Goal: Navigation & Orientation: Find specific page/section

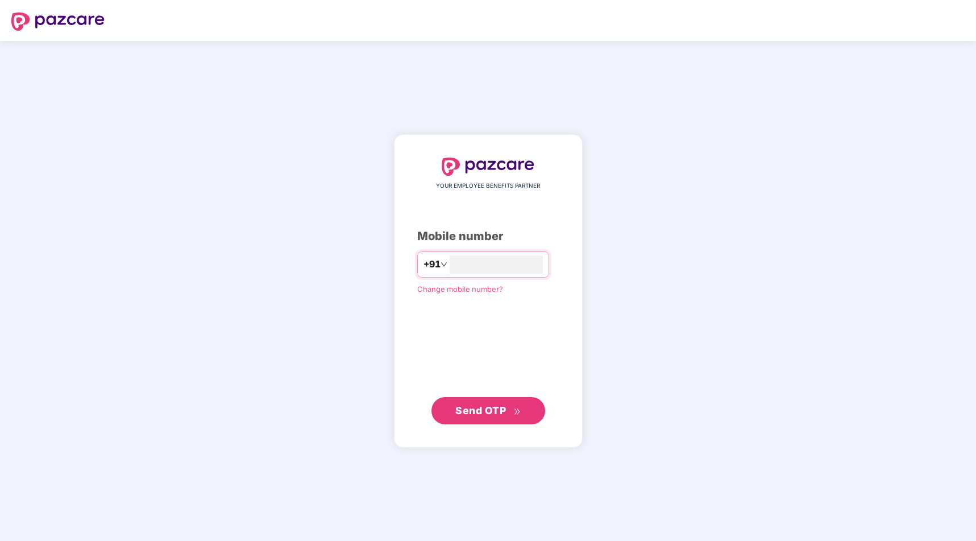
type input "**********"
click at [493, 412] on span "Send OTP" at bounding box center [481, 410] width 51 height 12
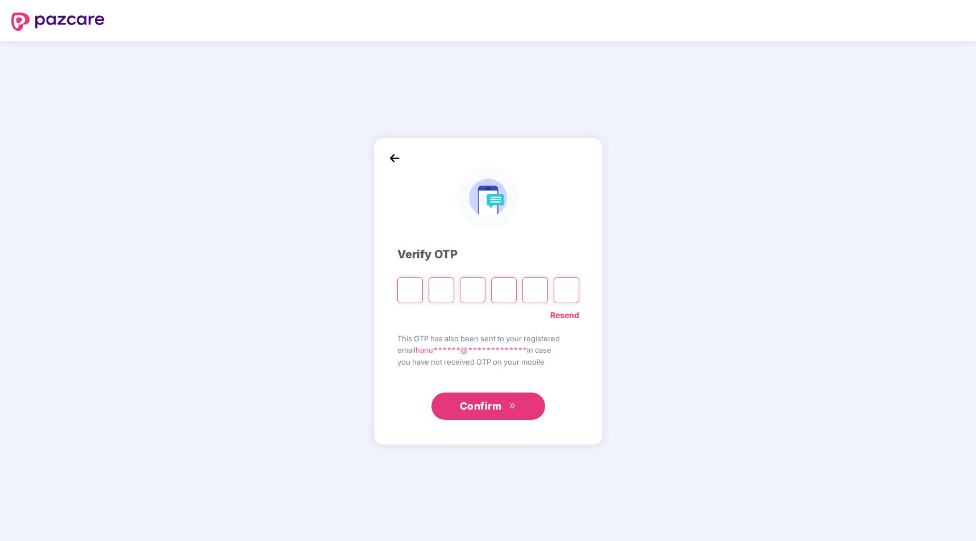
type input "*"
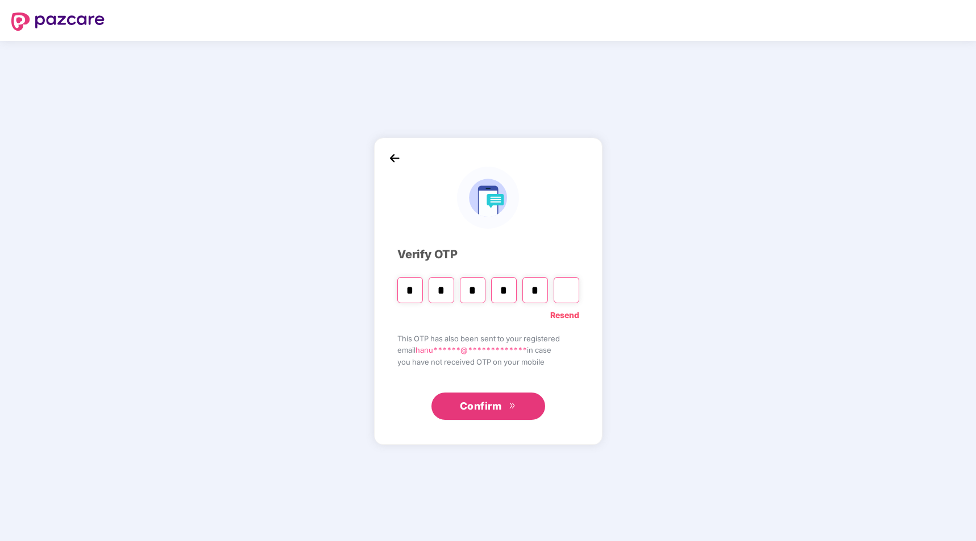
type input "*"
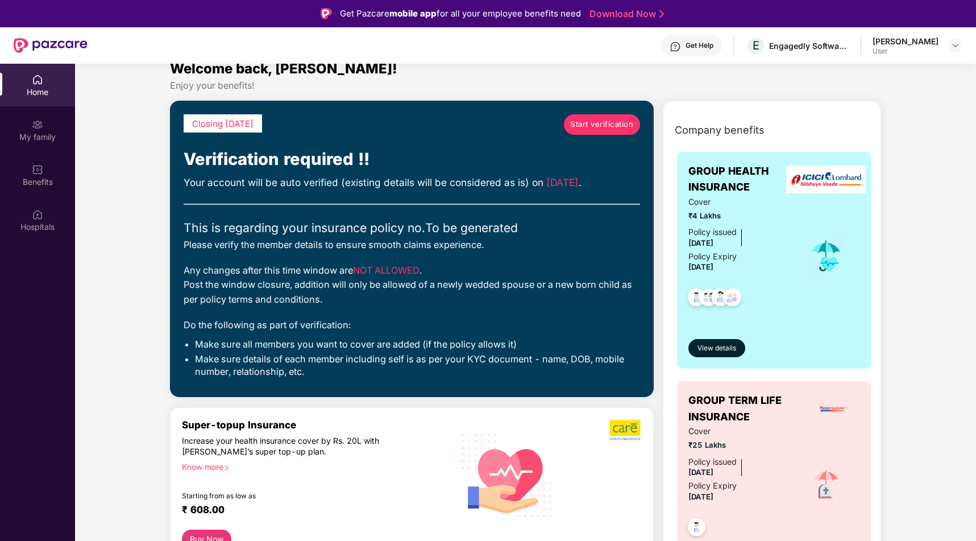
scroll to position [33, 0]
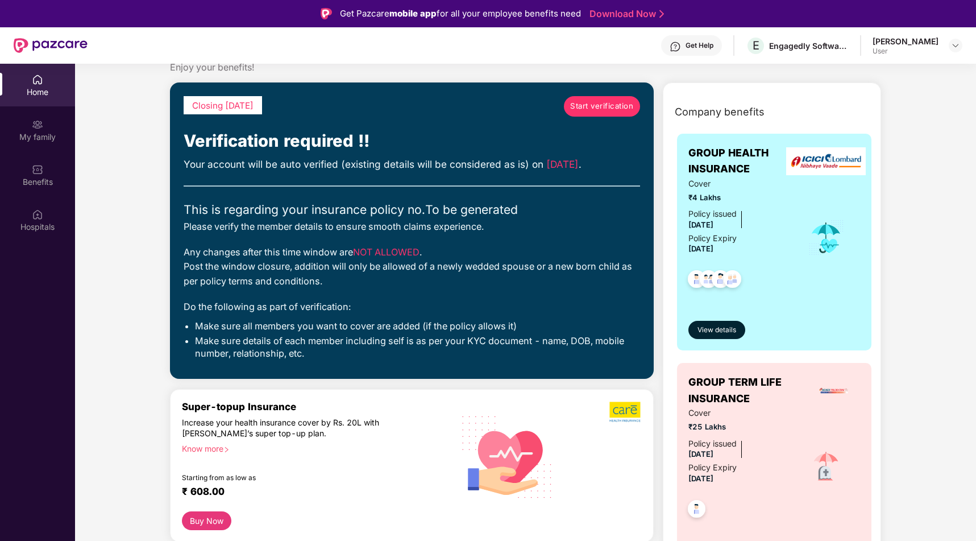
click at [605, 109] on span "Start verification" at bounding box center [601, 106] width 63 height 12
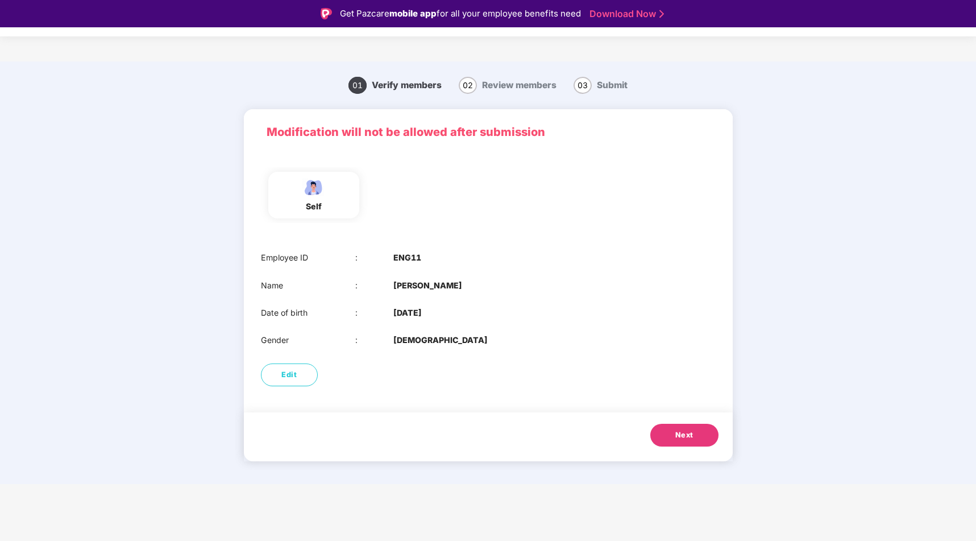
click at [686, 437] on span "Next" at bounding box center [685, 434] width 18 height 11
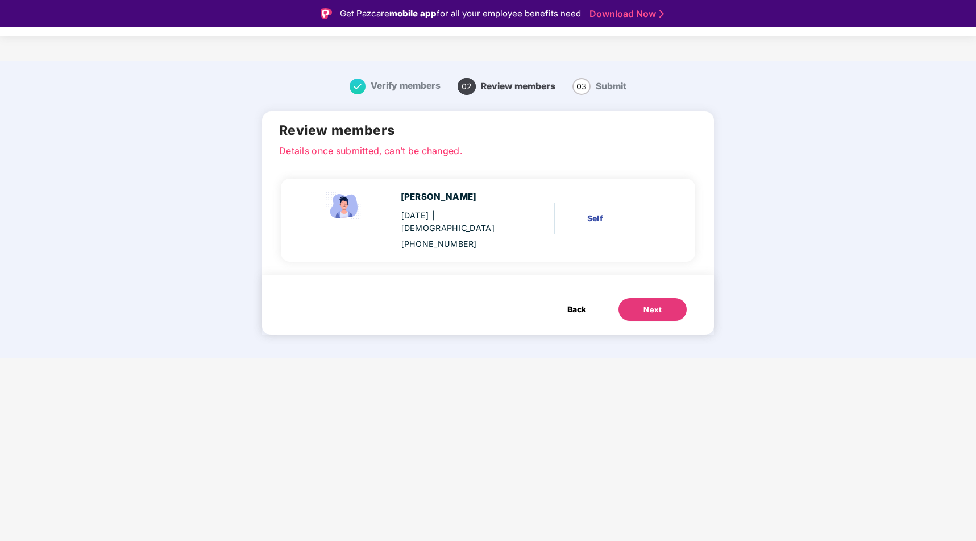
scroll to position [27, 0]
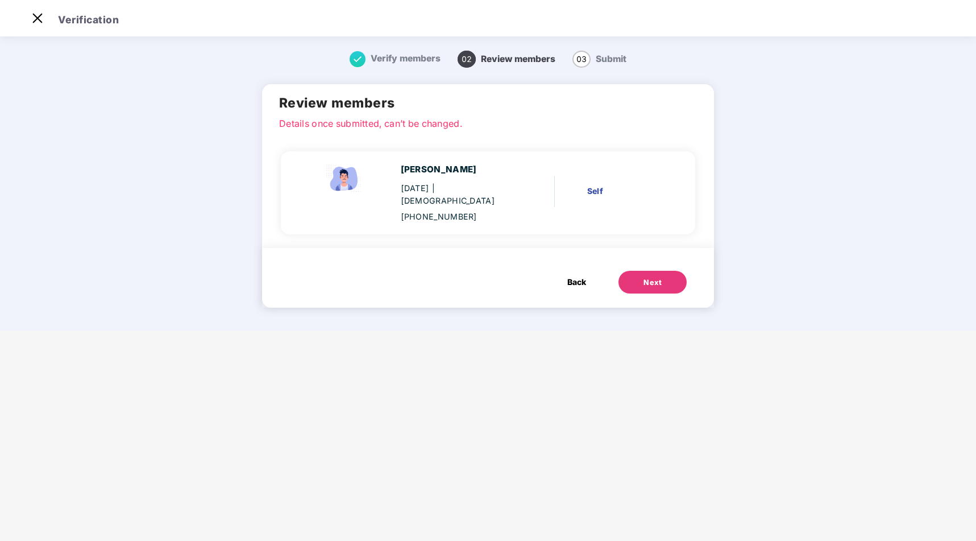
click at [634, 283] on button "Next" at bounding box center [653, 282] width 68 height 23
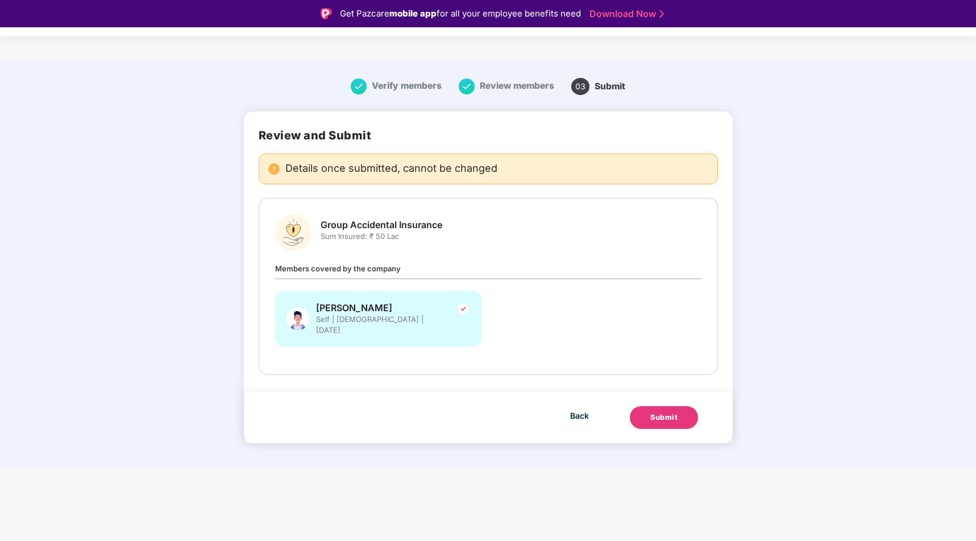
click at [496, 88] on span "Review members" at bounding box center [517, 85] width 74 height 11
click at [576, 408] on span "Back" at bounding box center [579, 415] width 19 height 14
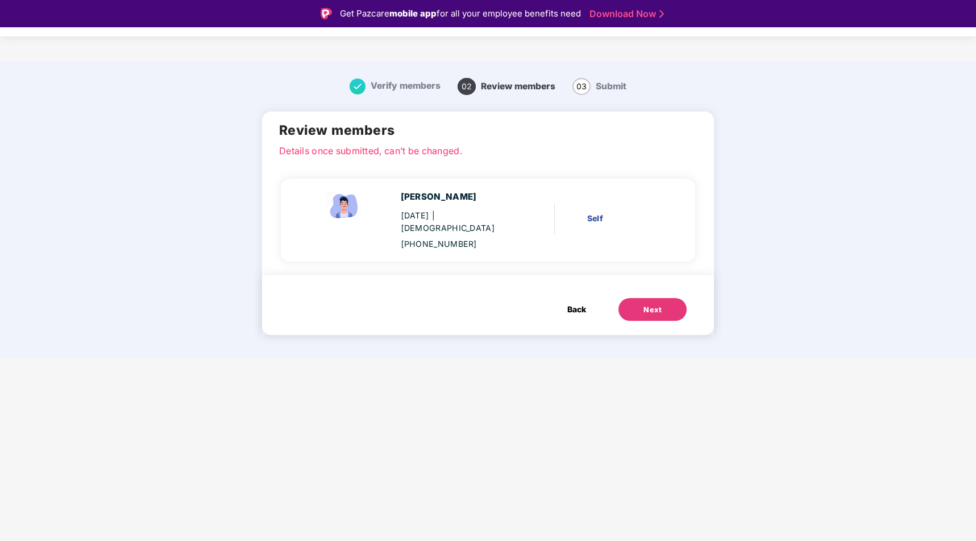
scroll to position [27, 0]
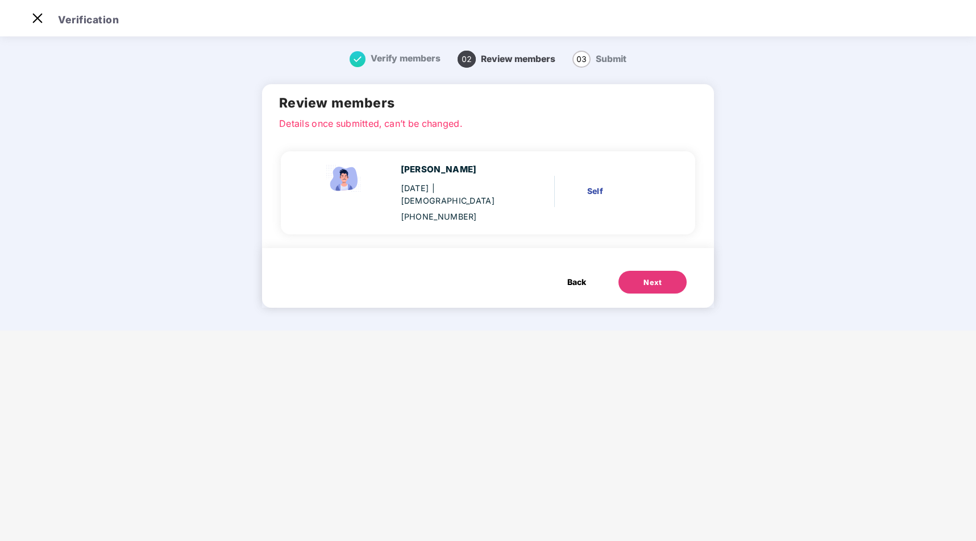
click at [572, 287] on span "Back" at bounding box center [577, 282] width 19 height 13
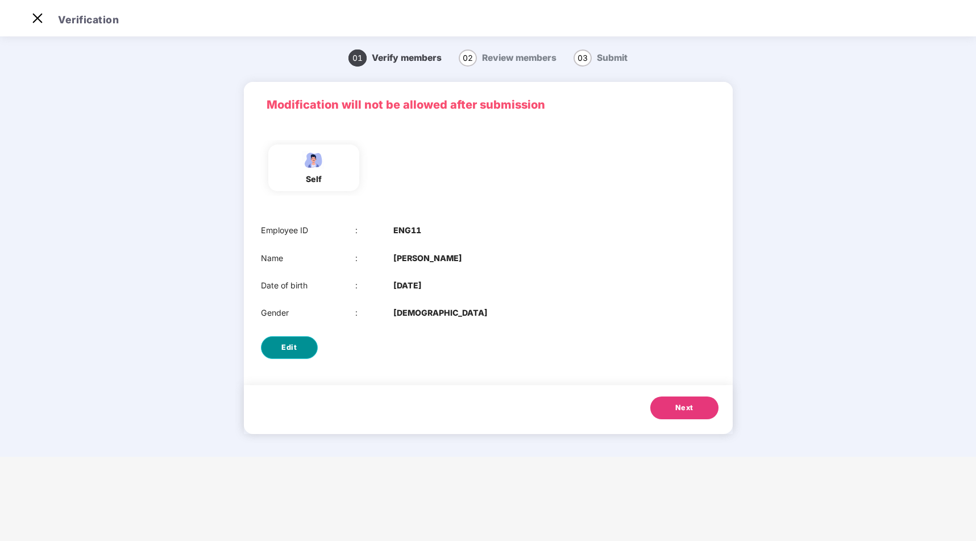
click at [283, 351] on span "Edit" at bounding box center [289, 347] width 15 height 11
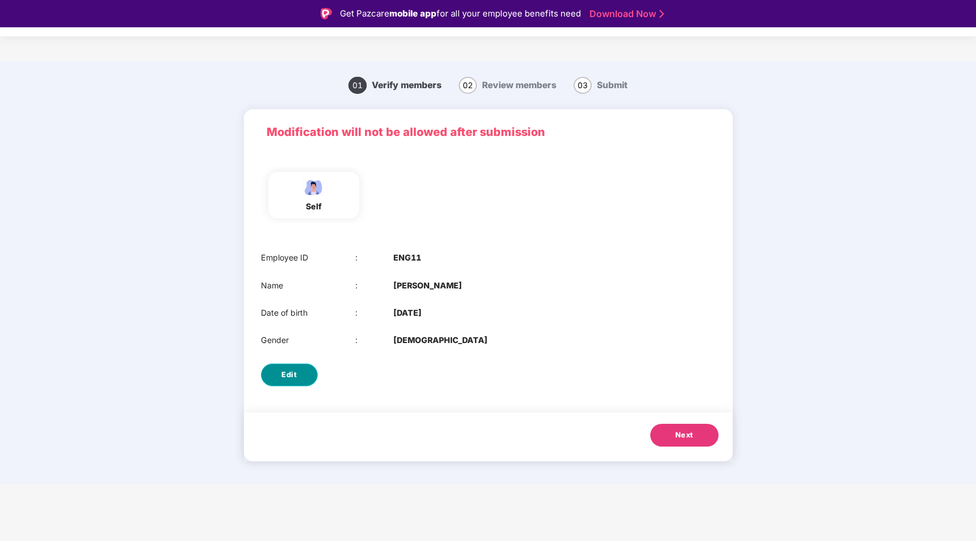
select select "****"
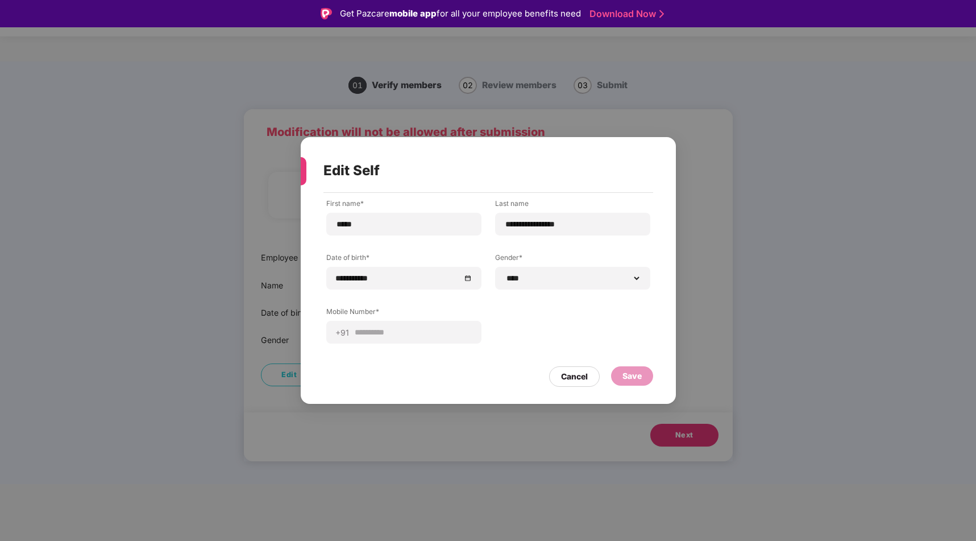
scroll to position [27, 0]
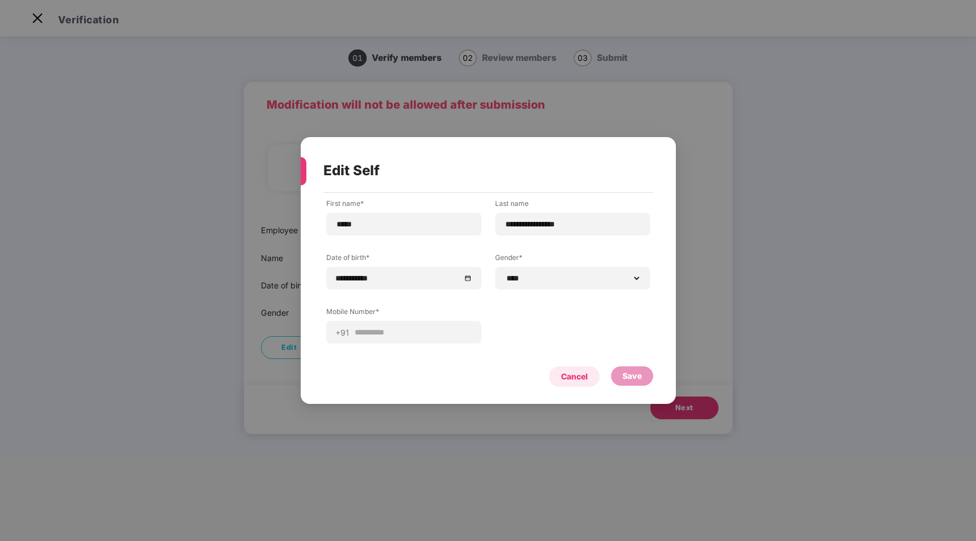
click at [575, 378] on div "Cancel" at bounding box center [574, 376] width 27 height 13
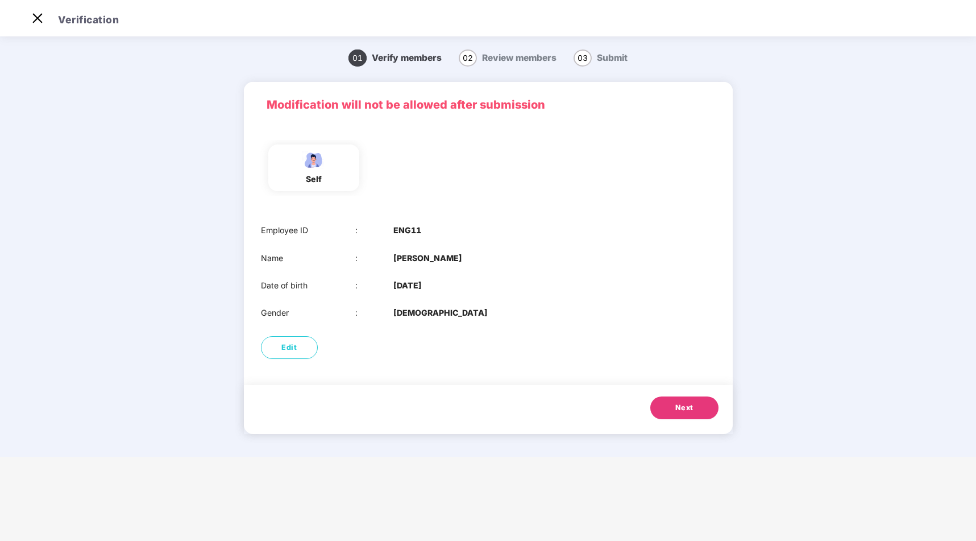
click at [514, 54] on span "Review members" at bounding box center [519, 57] width 74 height 11
click at [39, 17] on img at bounding box center [37, 18] width 18 height 18
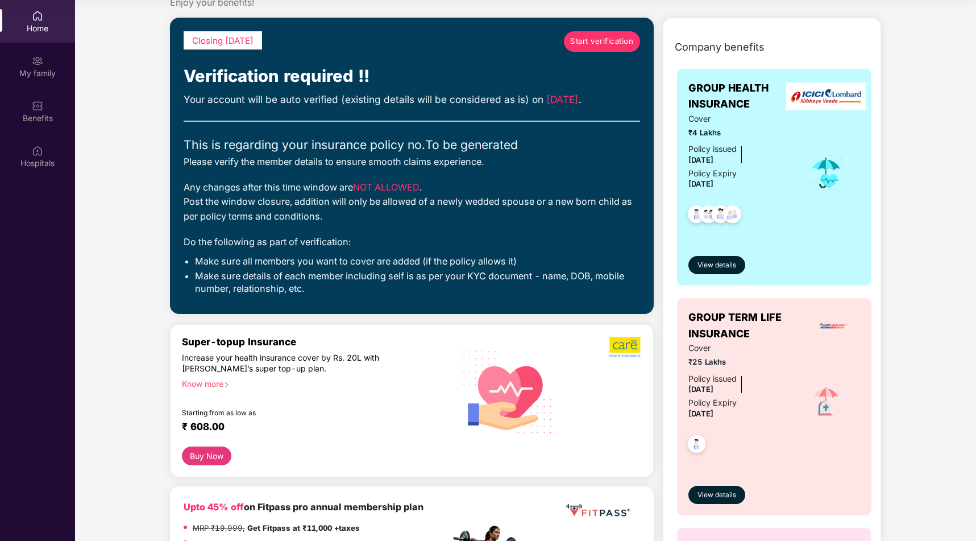
scroll to position [0, 0]
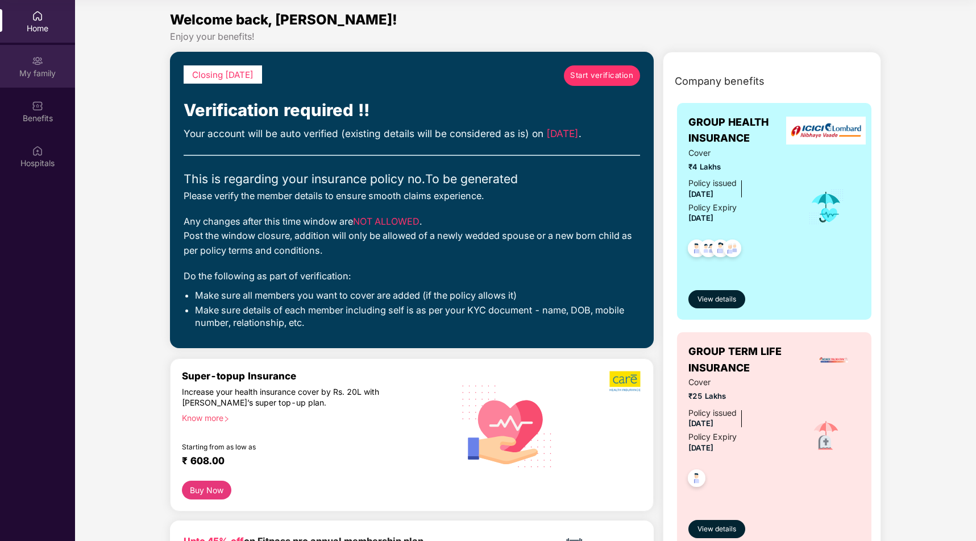
click at [32, 68] on div "My family" at bounding box center [37, 73] width 75 height 11
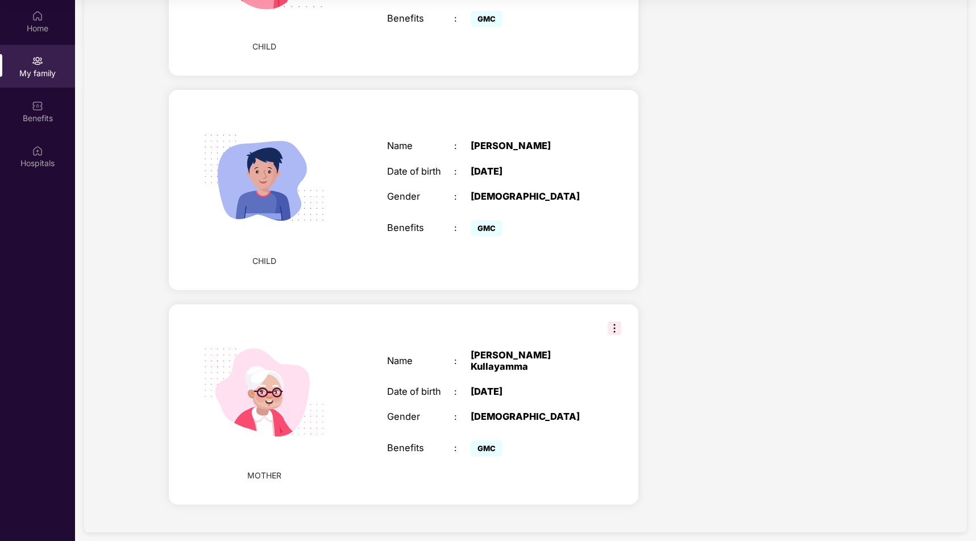
scroll to position [1029, 0]
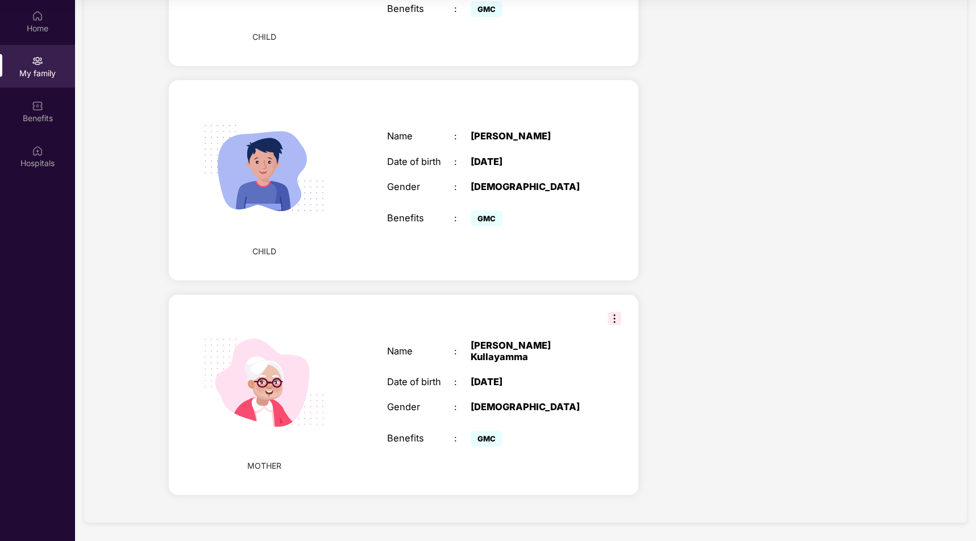
click at [613, 322] on img at bounding box center [615, 319] width 14 height 14
click at [557, 376] on div "[DATE]" at bounding box center [529, 381] width 117 height 11
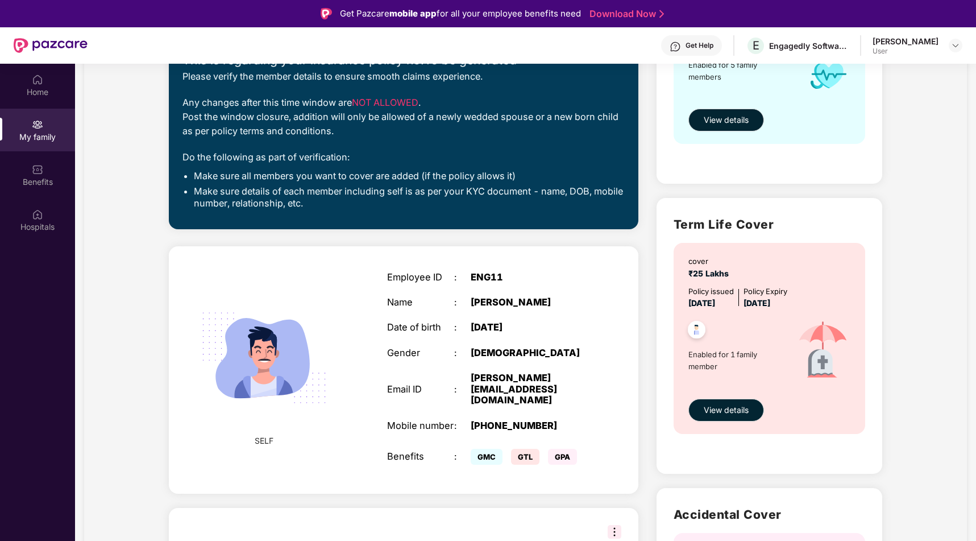
scroll to position [253, 0]
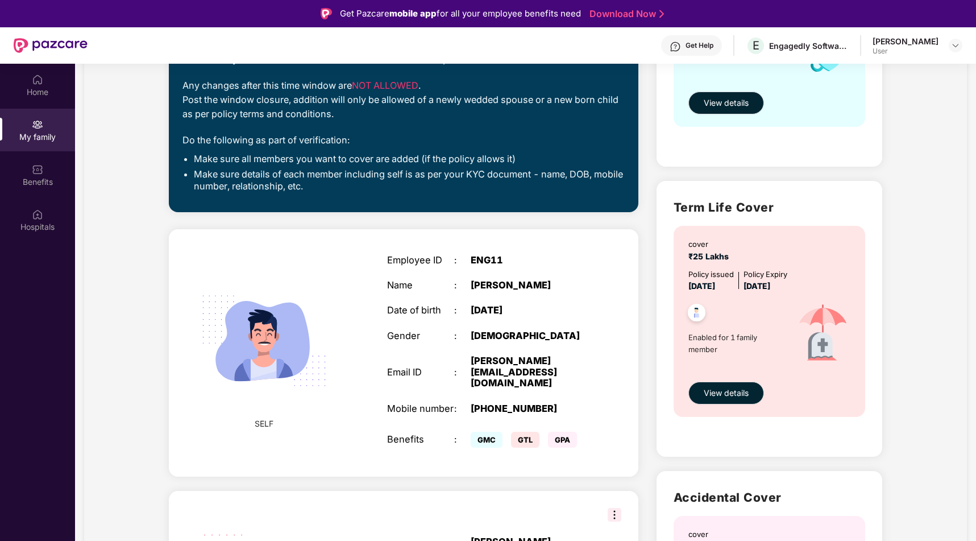
click at [722, 340] on span "Enabled for 1 family member" at bounding box center [737, 343] width 96 height 23
click at [696, 355] on div "Enabled for 1 family member" at bounding box center [737, 333] width 96 height 83
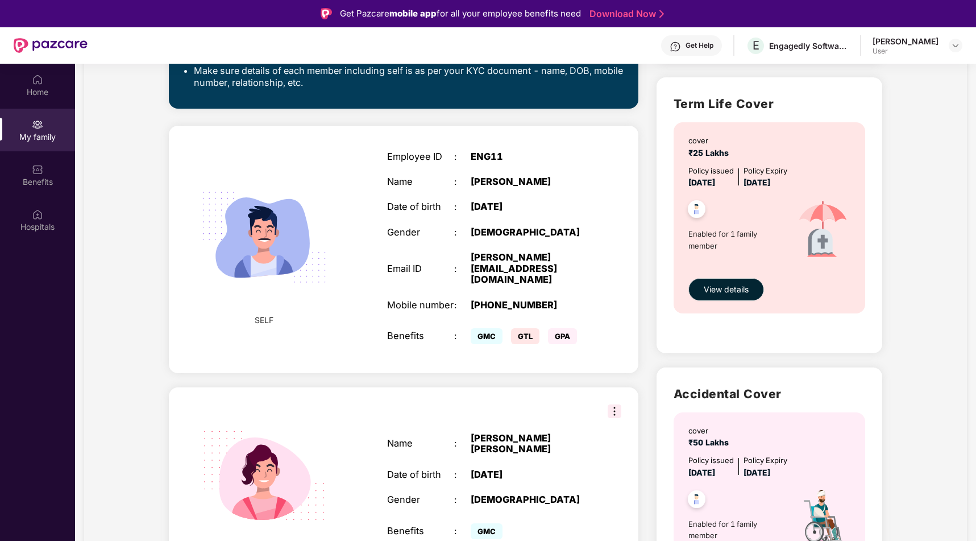
scroll to position [290, 0]
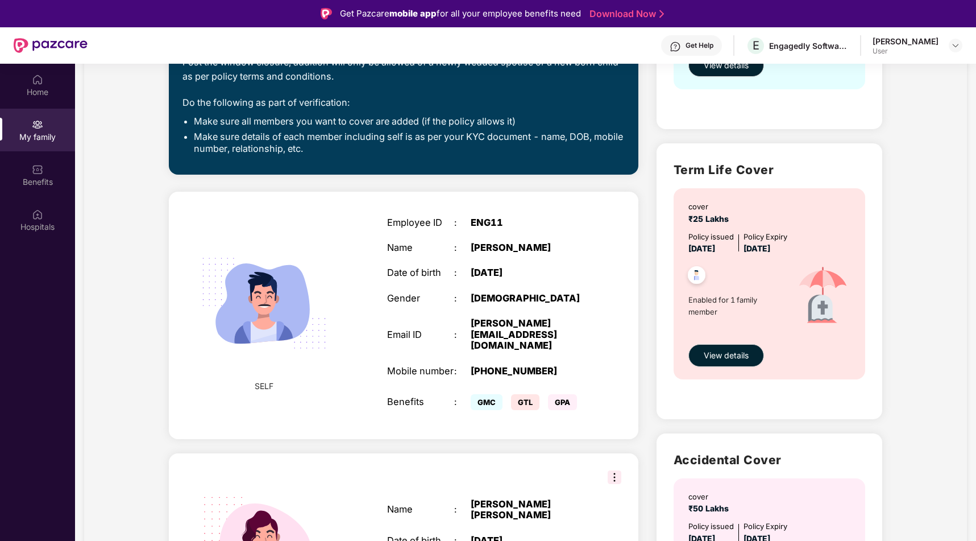
click at [719, 238] on div "Policy issued" at bounding box center [711, 236] width 45 height 11
click at [747, 196] on div "cover ₹25 Lakhs Policy issued [DATE] Policy Expiry [DATE] Enabled for 1 family …" at bounding box center [770, 283] width 192 height 191
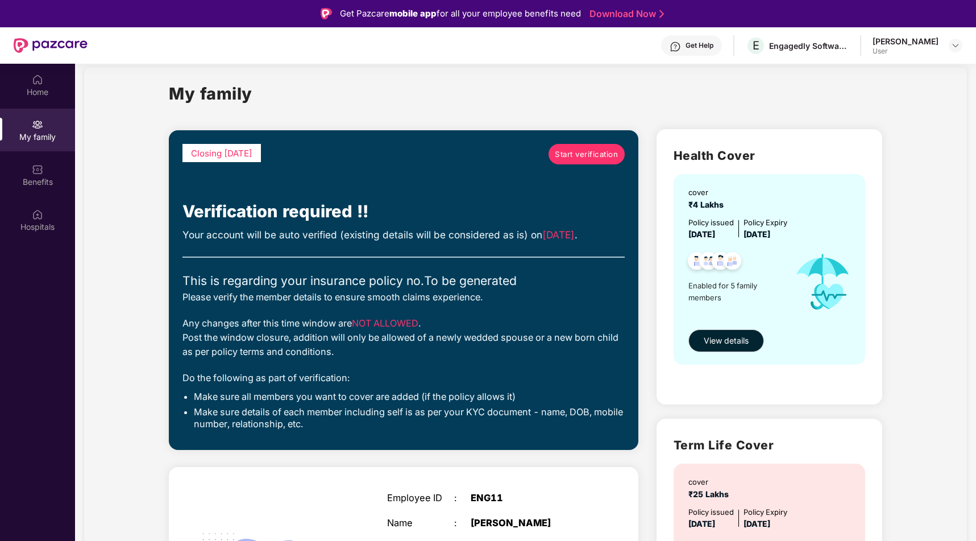
scroll to position [0, 0]
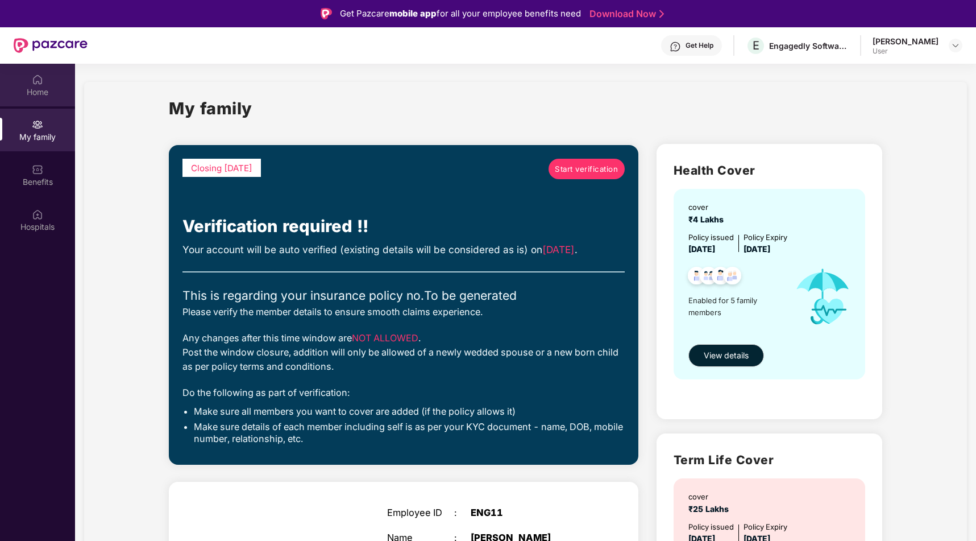
click at [35, 89] on div "Home" at bounding box center [37, 91] width 75 height 11
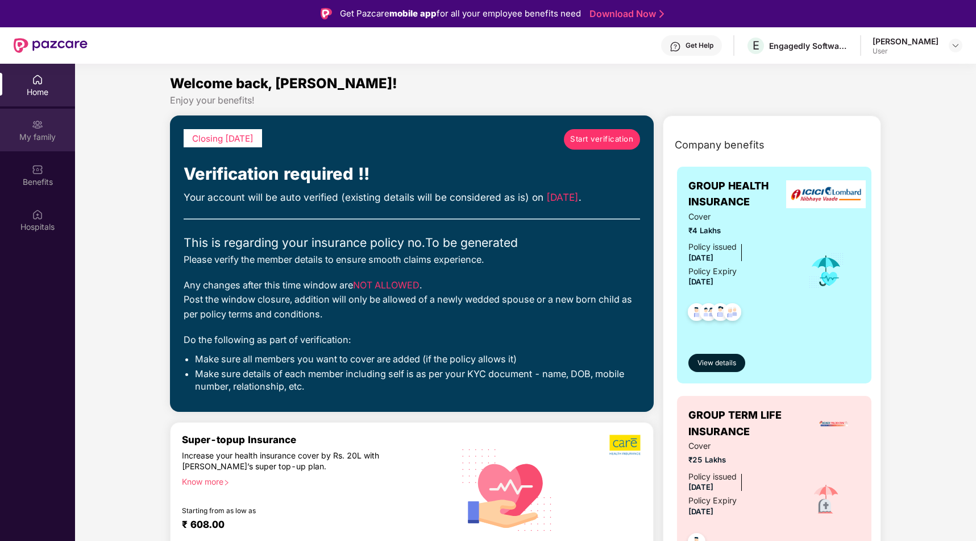
click at [35, 125] on img at bounding box center [37, 124] width 11 height 11
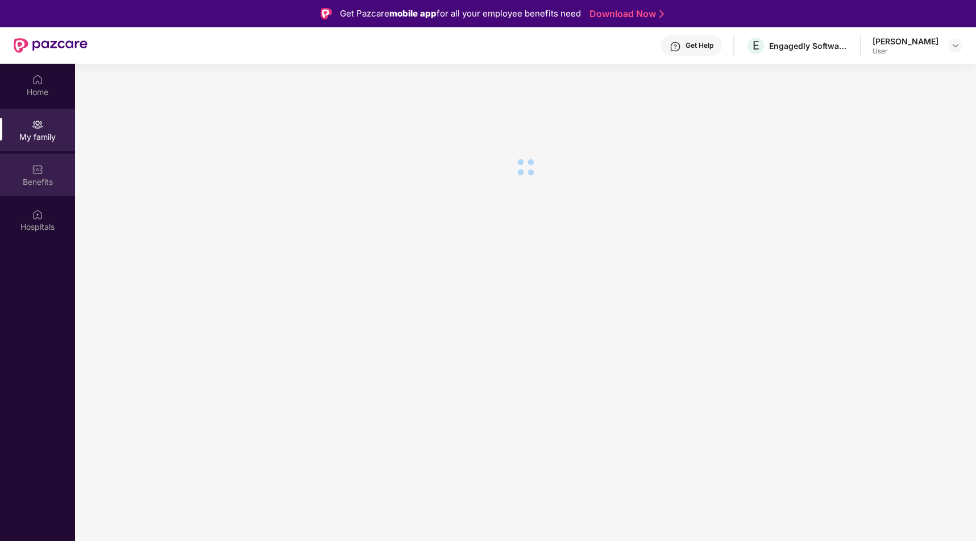
click at [36, 181] on div "Benefits" at bounding box center [37, 181] width 75 height 11
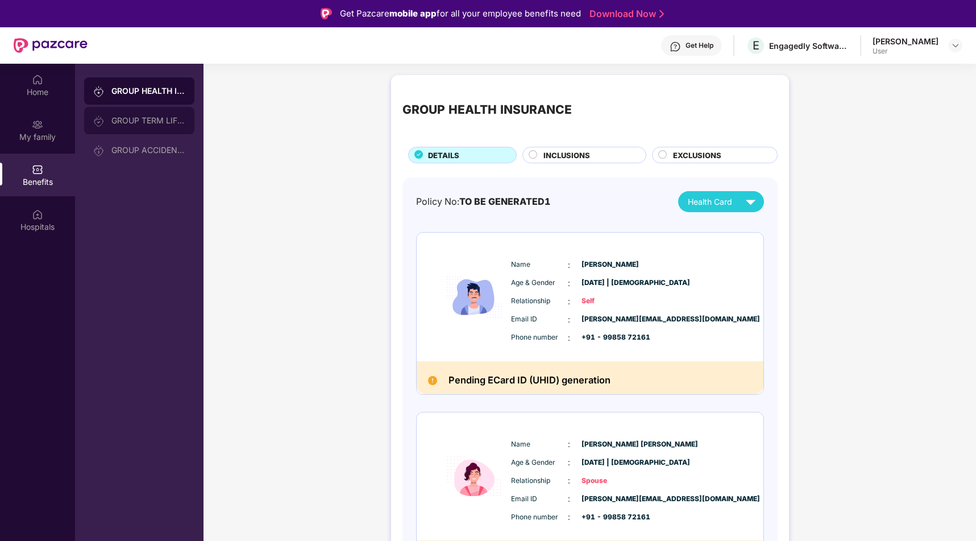
click at [152, 128] on div "GROUP TERM LIFE INSURANCE" at bounding box center [139, 120] width 110 height 27
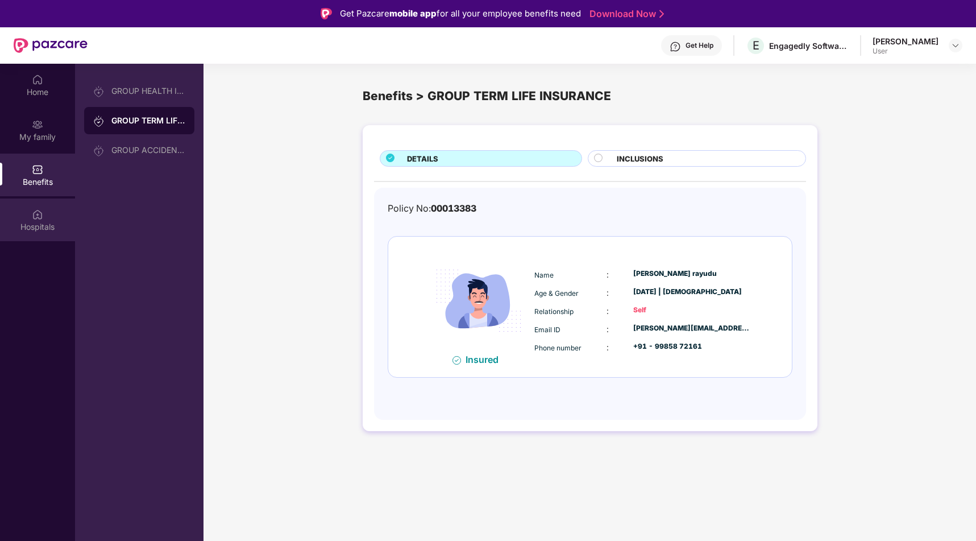
click at [40, 216] on img at bounding box center [37, 214] width 11 height 11
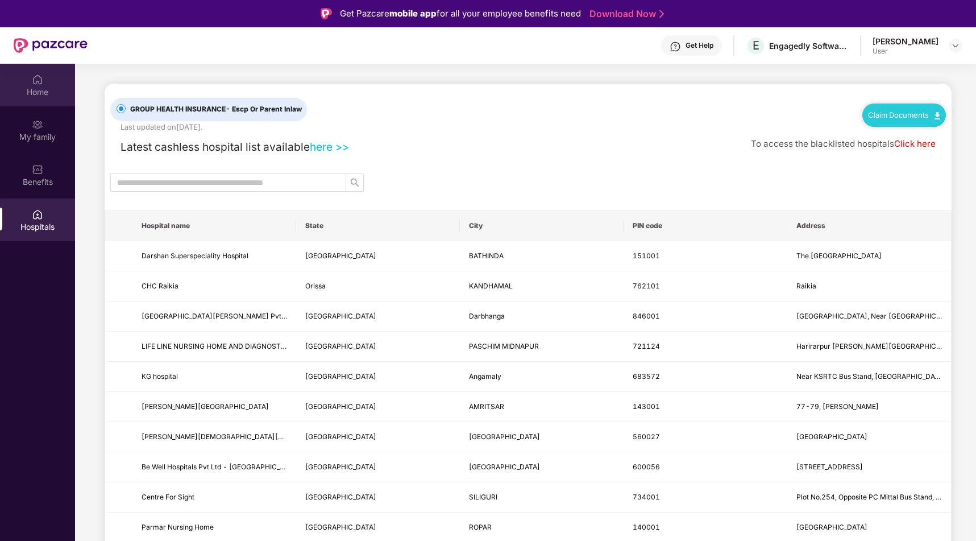
click at [39, 88] on div "Home" at bounding box center [37, 91] width 75 height 11
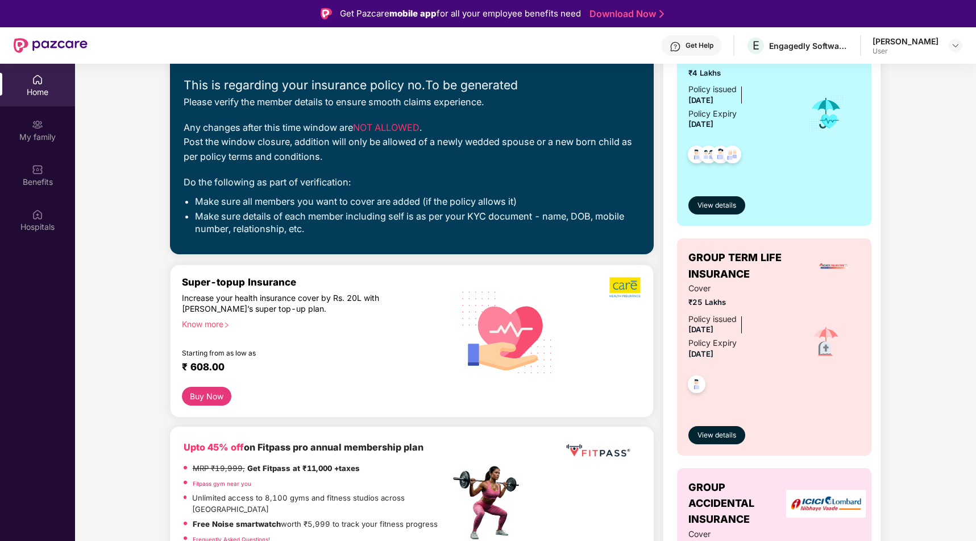
scroll to position [297, 0]
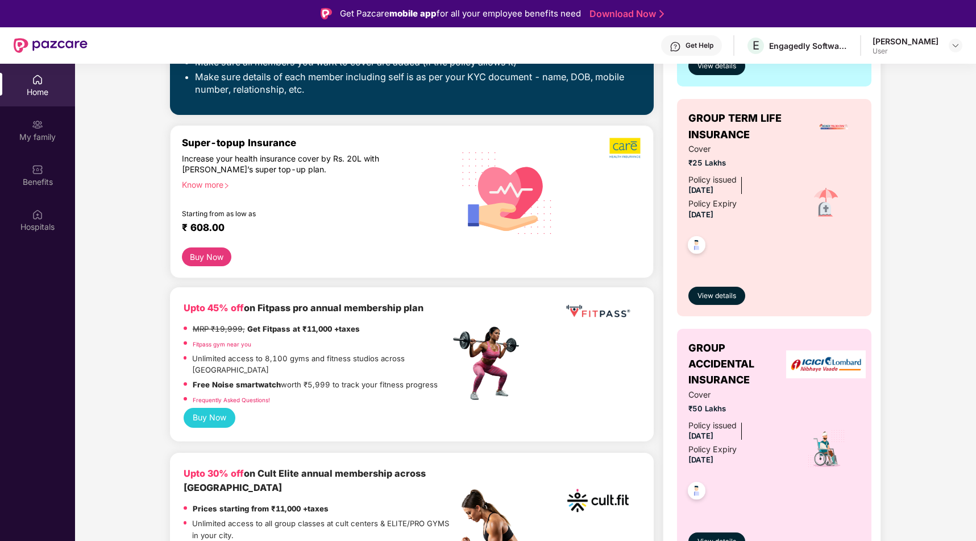
click at [214, 185] on div "Know more" at bounding box center [313, 184] width 262 height 8
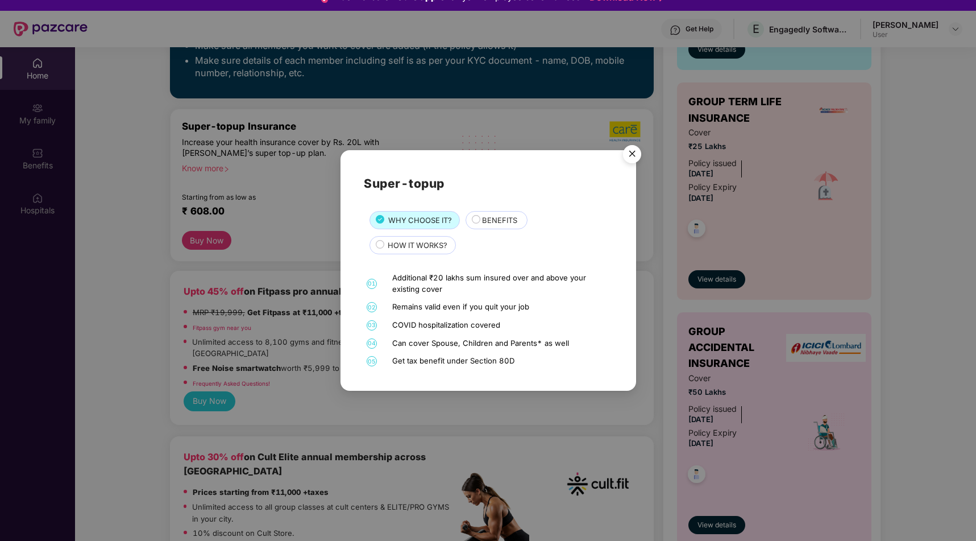
scroll to position [25, 0]
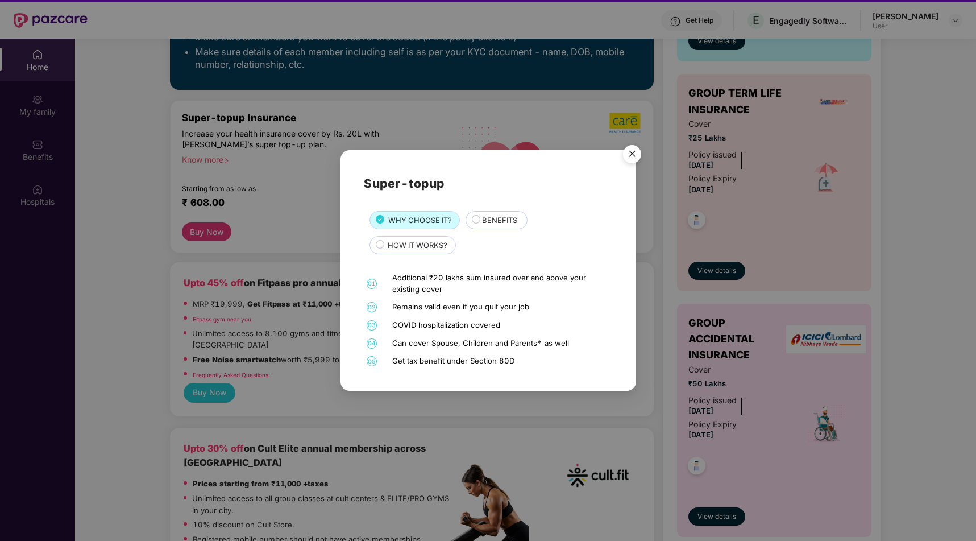
click at [631, 156] on img "Close" at bounding box center [632, 156] width 32 height 32
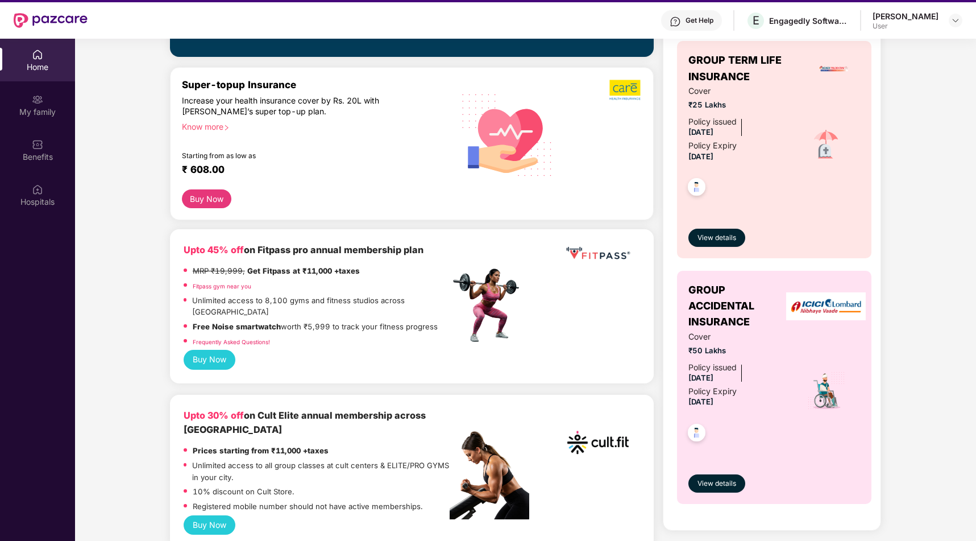
scroll to position [341, 0]
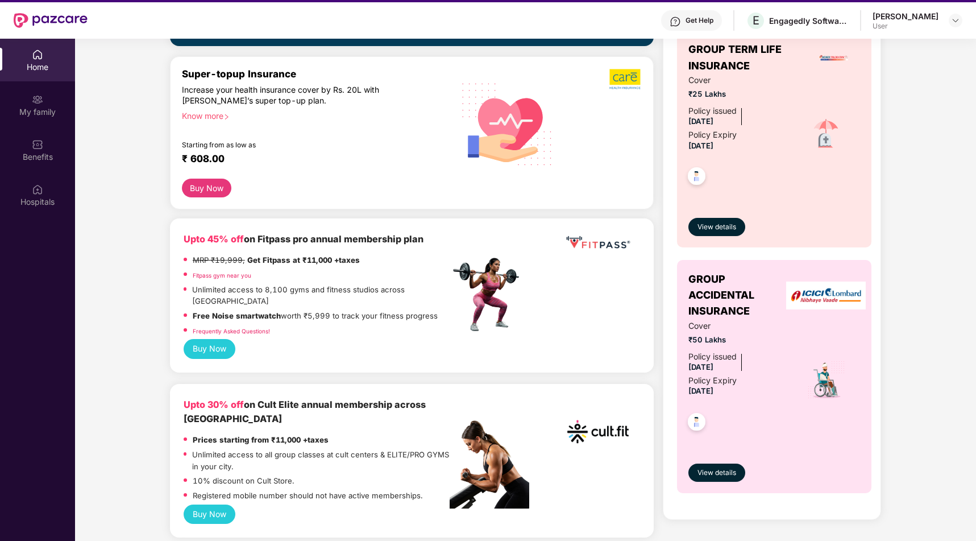
click at [210, 275] on link "Fitpass gym near you" at bounding box center [222, 275] width 59 height 7
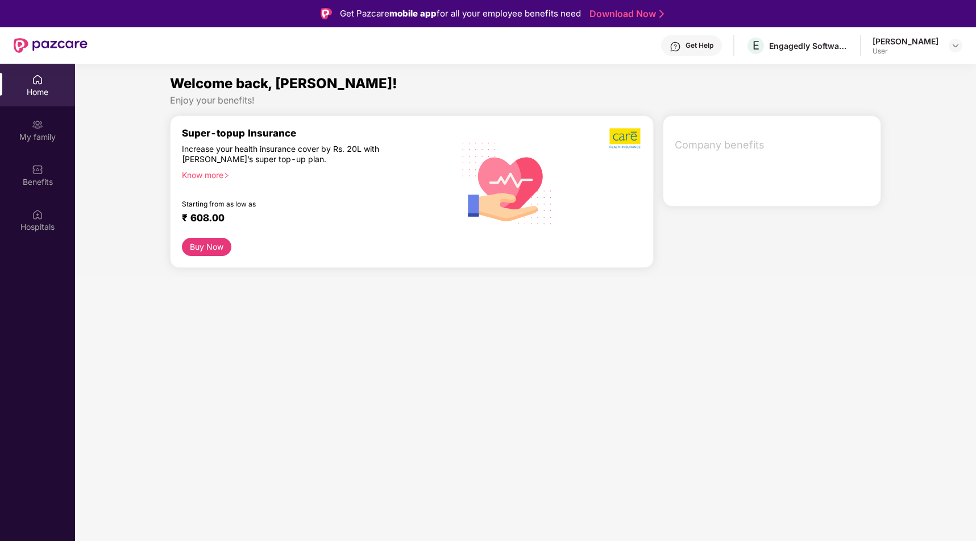
click at [200, 172] on div "Know more" at bounding box center [313, 174] width 262 height 8
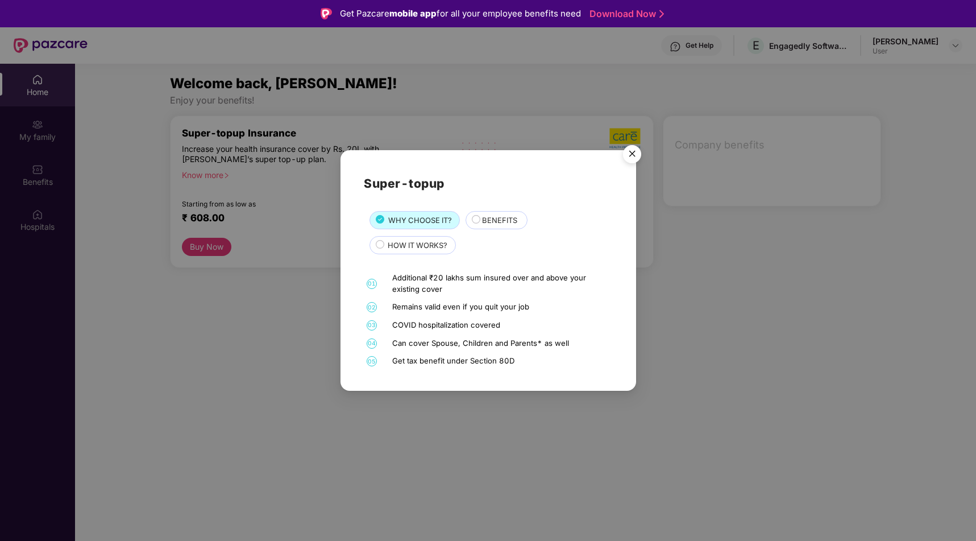
click at [636, 155] on img "Close" at bounding box center [632, 156] width 32 height 32
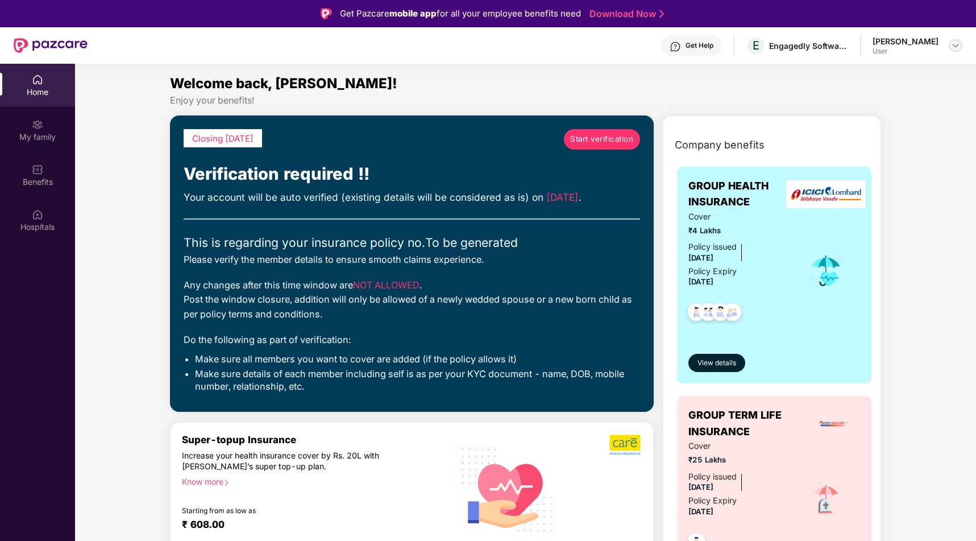
click at [957, 45] on img at bounding box center [955, 45] width 9 height 9
click at [859, 73] on div "Logout" at bounding box center [903, 72] width 148 height 22
